Goal: Task Accomplishment & Management: Manage account settings

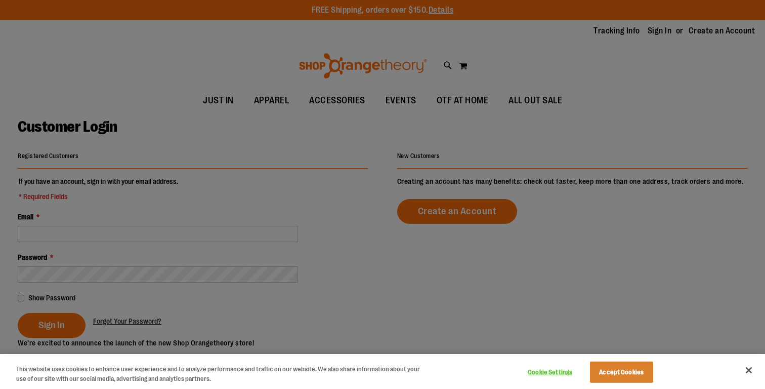
click at [448, 266] on div at bounding box center [382, 194] width 765 height 389
click at [640, 375] on button "Accept Cookies" at bounding box center [621, 371] width 63 height 21
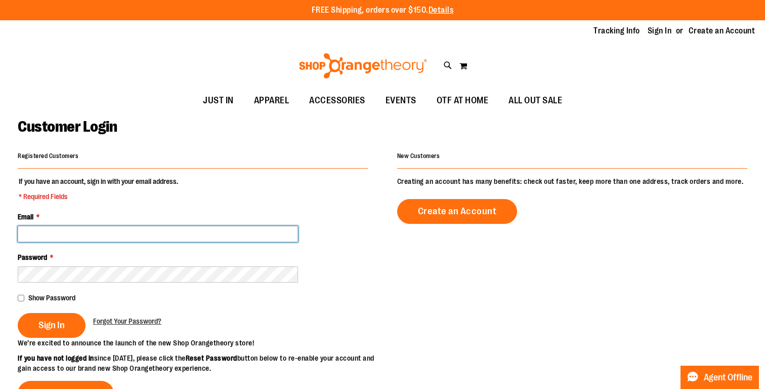
click at [231, 237] on input "Email *" at bounding box center [158, 234] width 280 height 16
type input "**********"
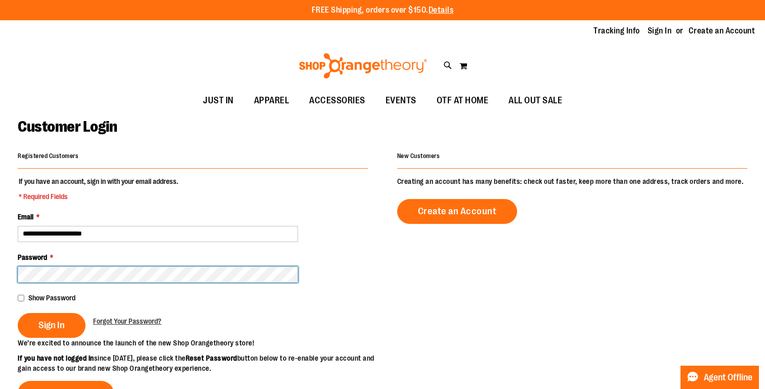
click at [18, 313] on button "Sign In" at bounding box center [52, 325] width 68 height 25
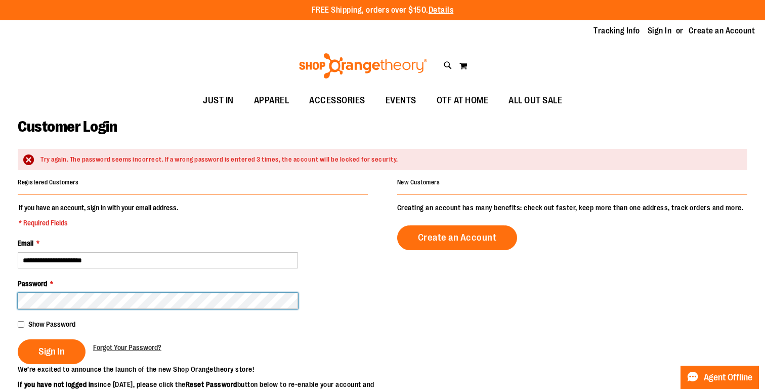
click at [18, 339] on button "Sign In" at bounding box center [52, 351] width 68 height 25
